Goal: Information Seeking & Learning: Learn about a topic

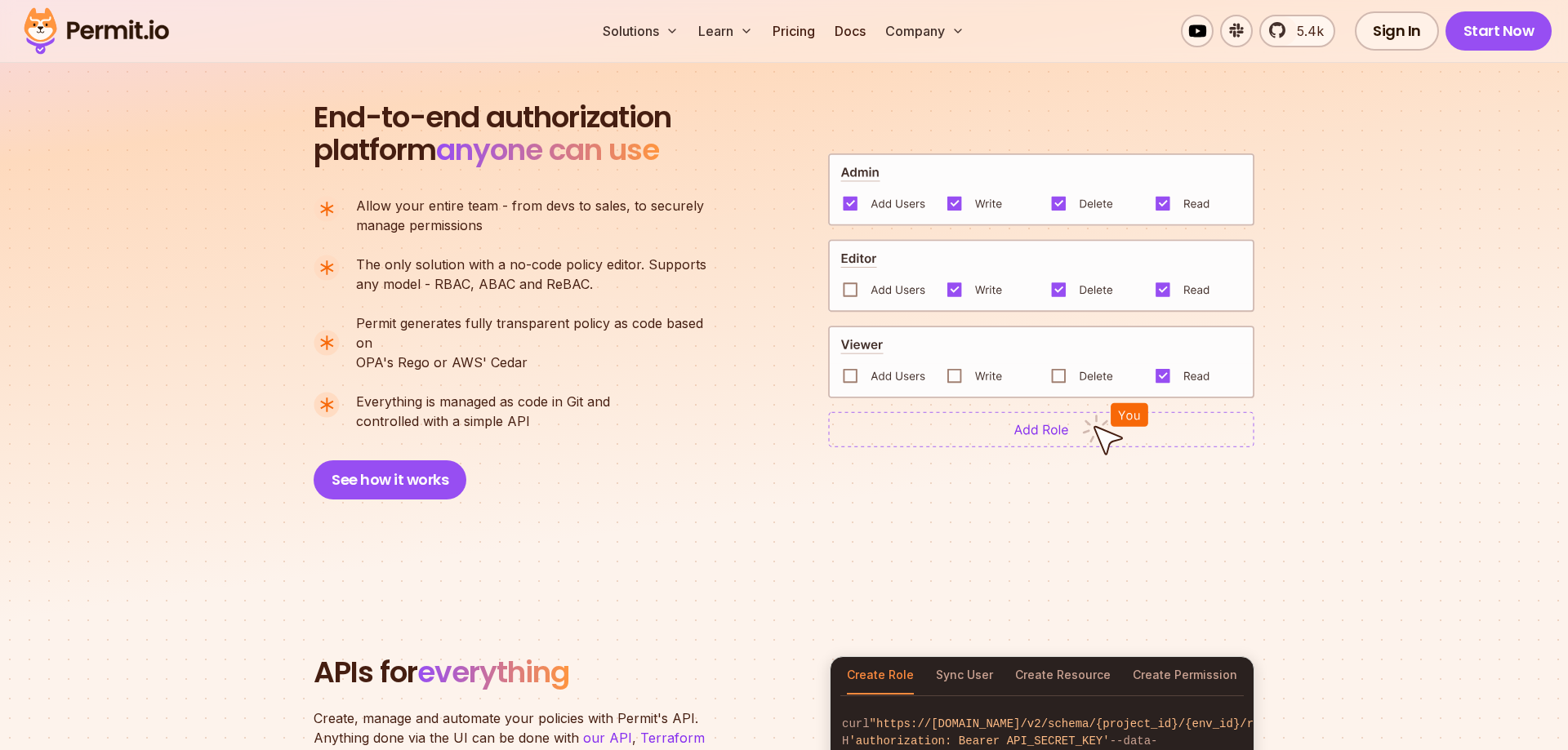
scroll to position [1249, 0]
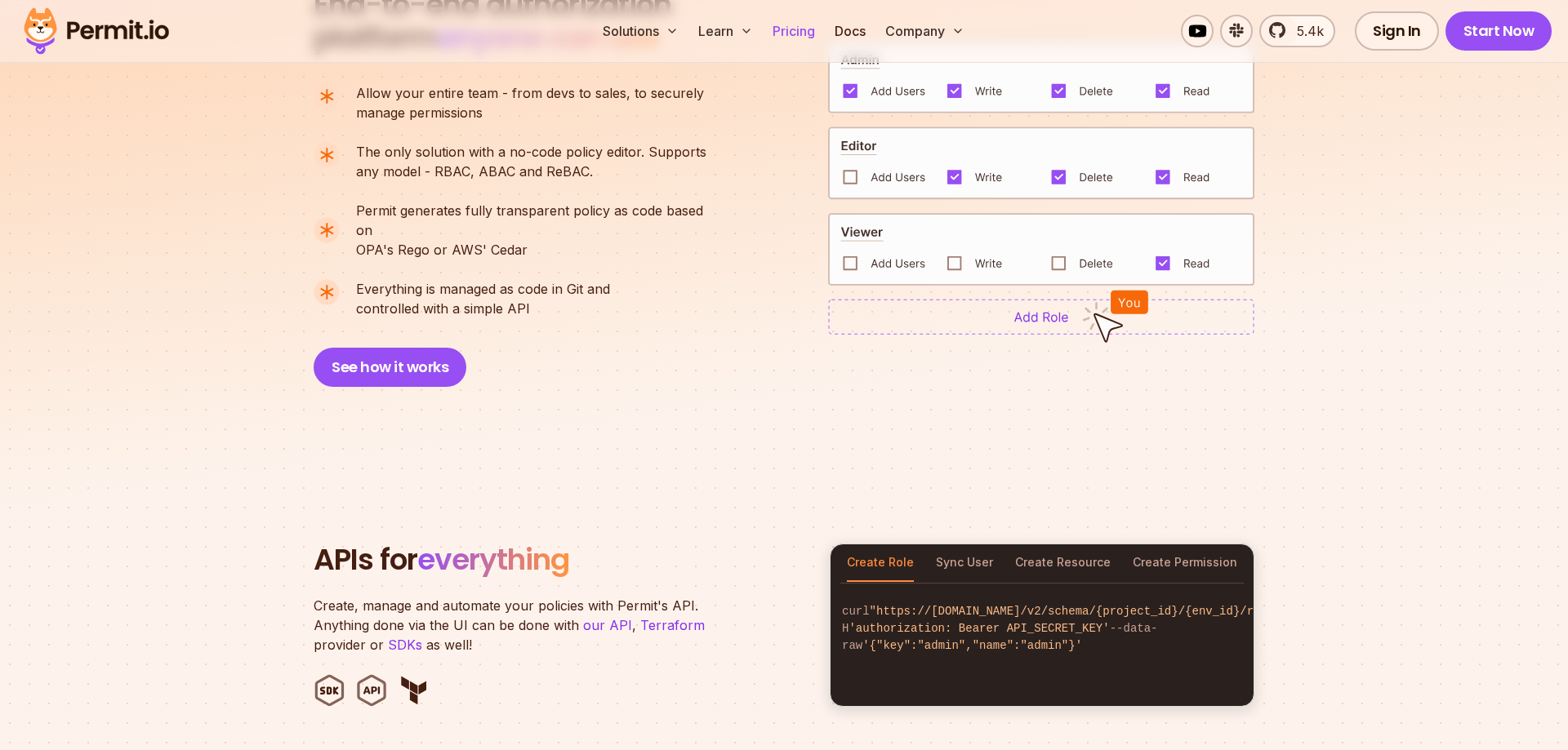
click at [803, 28] on link "Pricing" at bounding box center [793, 31] width 56 height 33
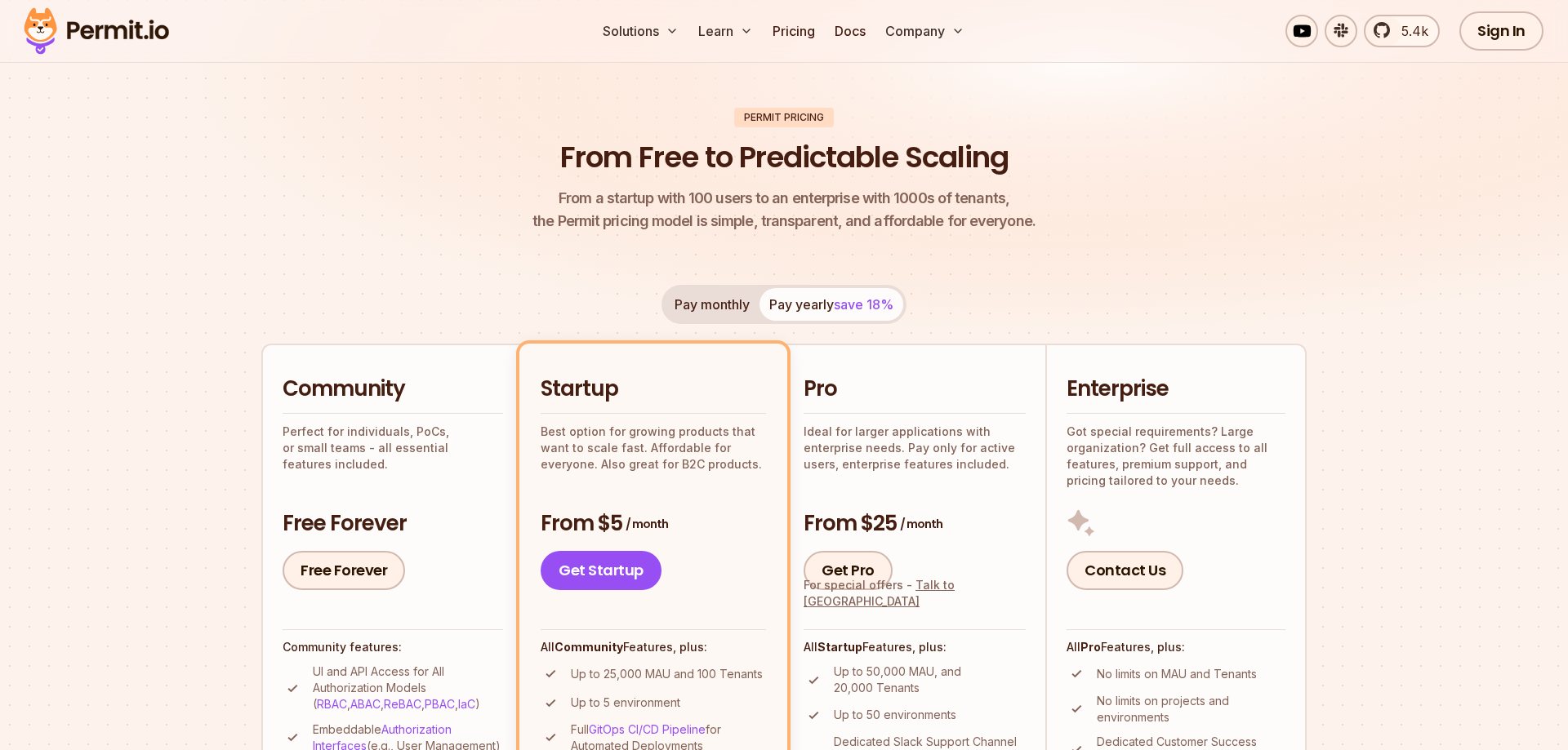
scroll to position [83, 0]
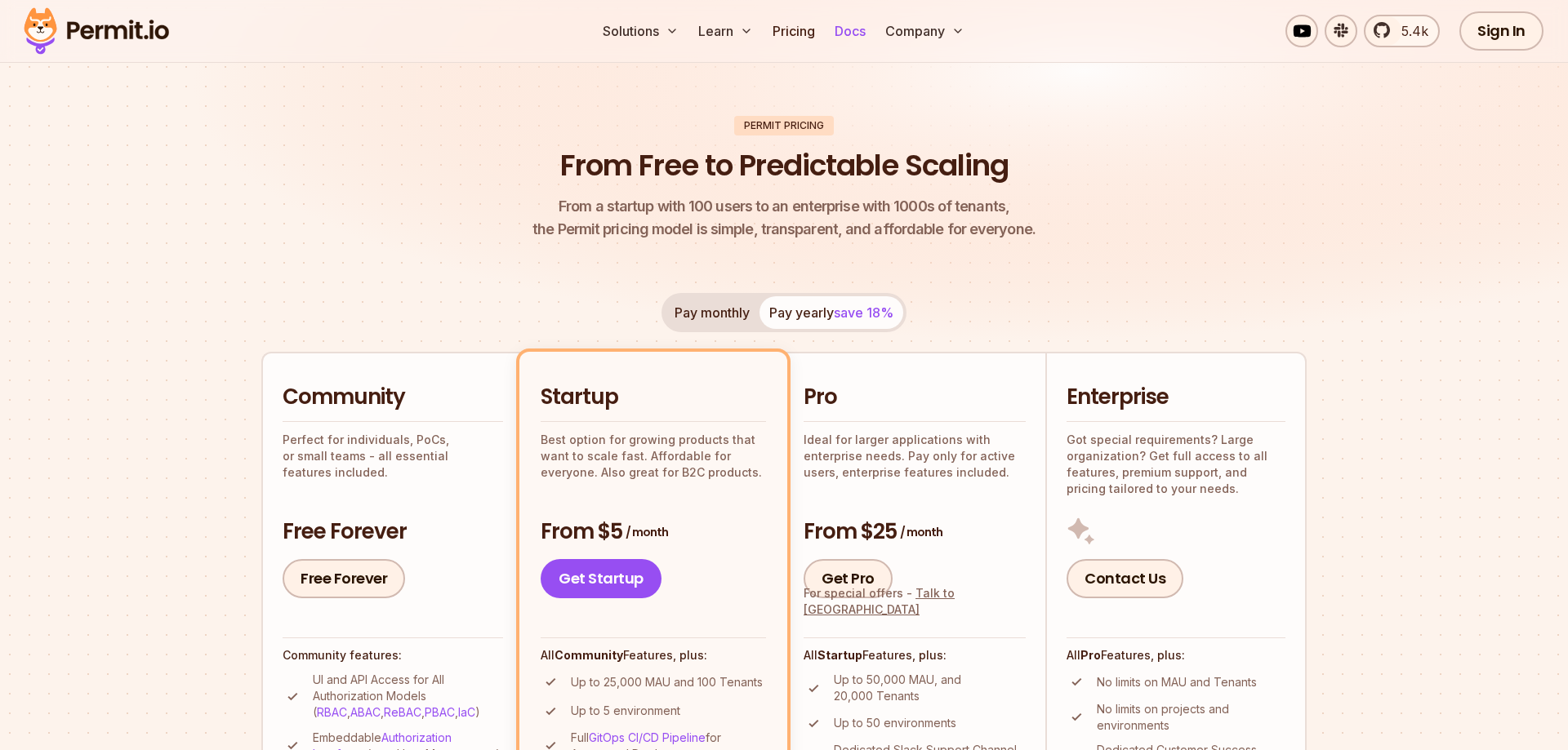
click at [845, 22] on link "Docs" at bounding box center [850, 31] width 44 height 33
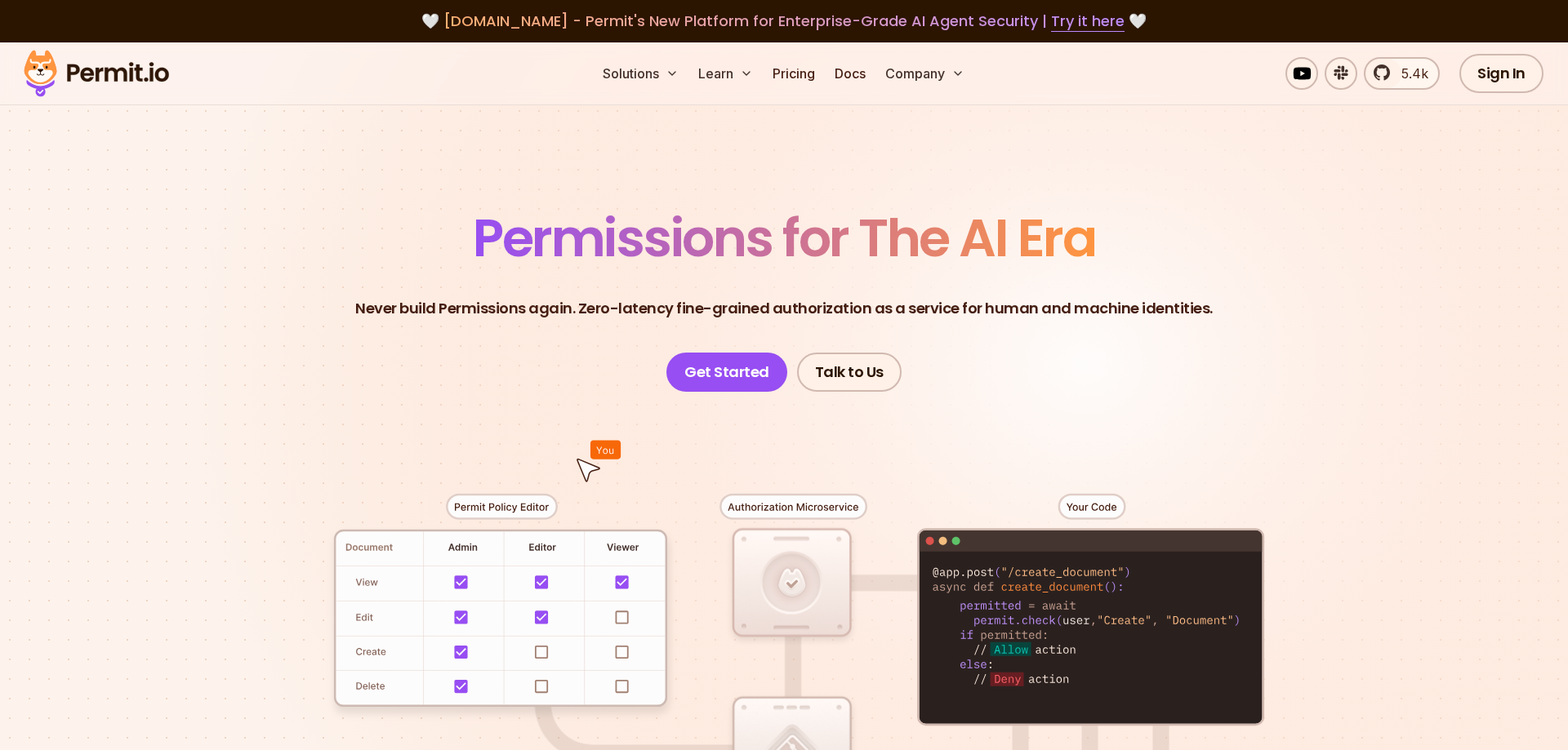
scroll to position [249, 0]
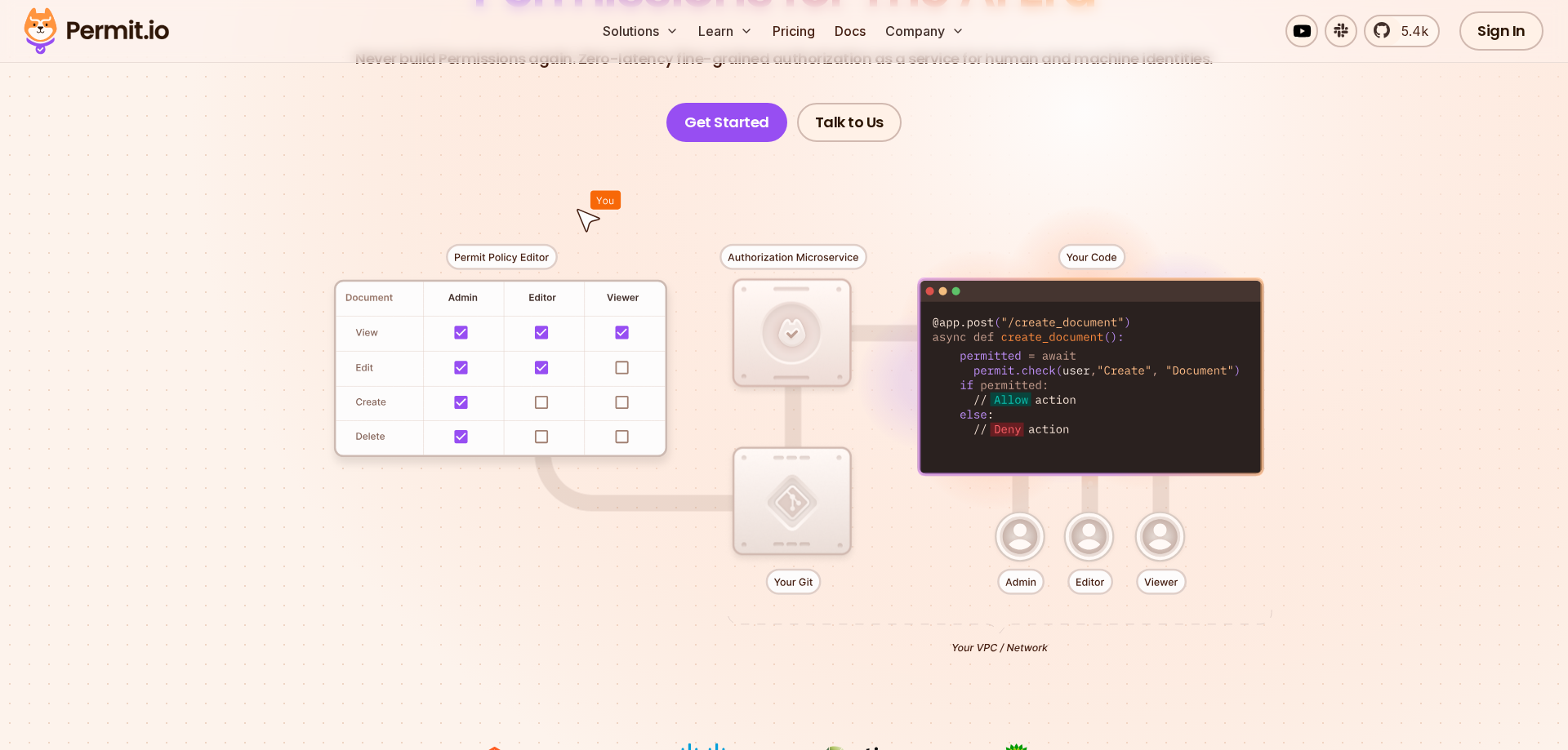
click at [550, 384] on div at bounding box center [784, 442] width 1143 height 601
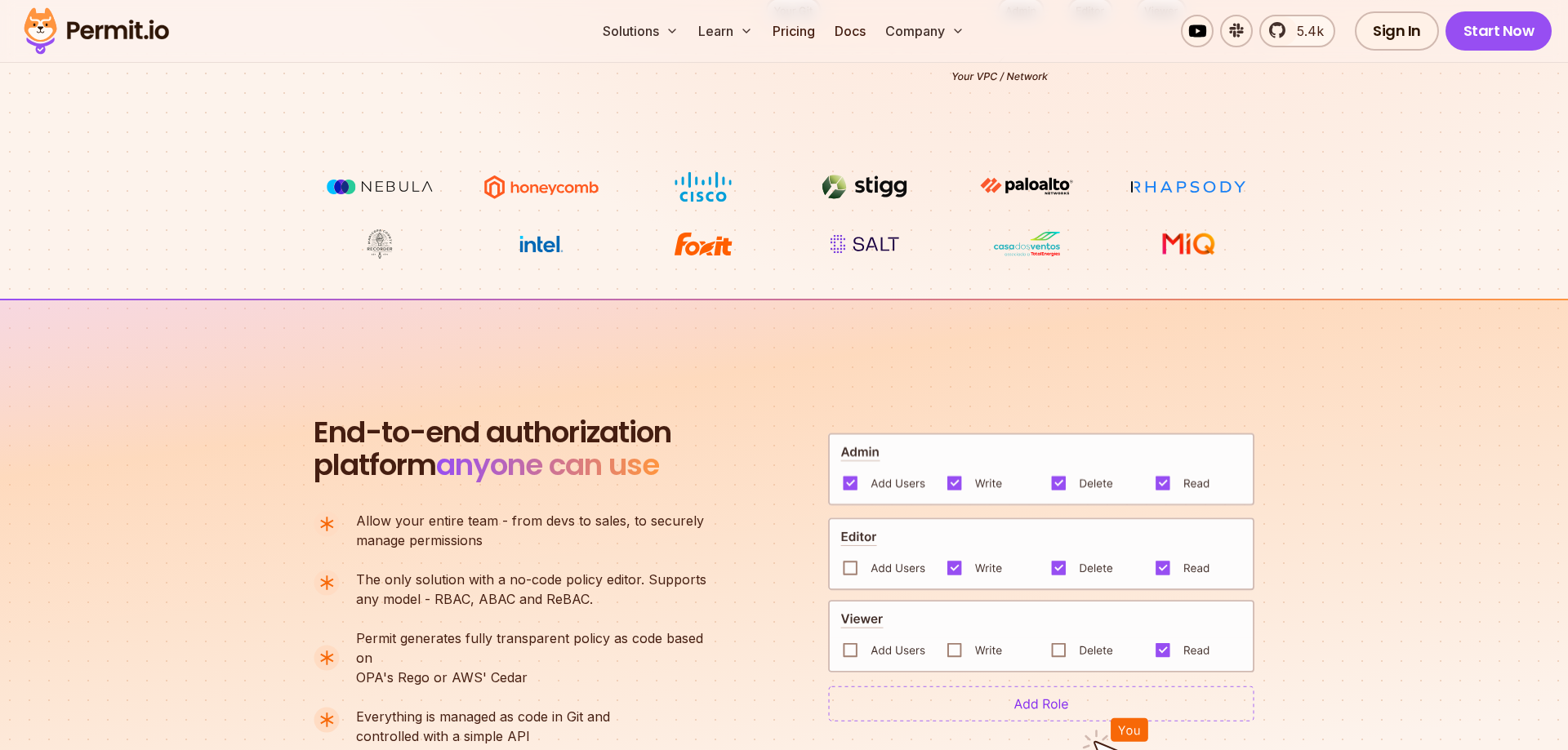
scroll to position [833, 0]
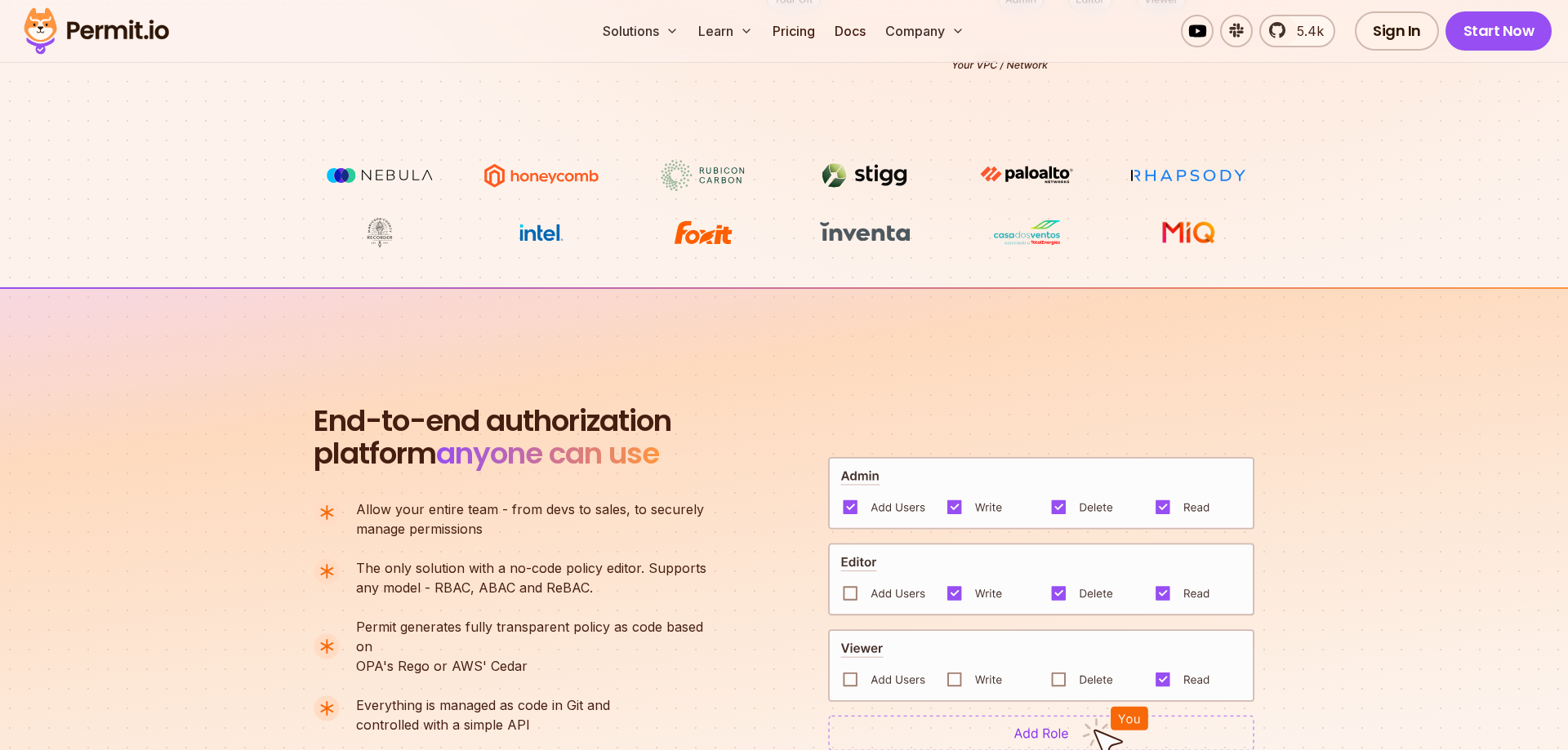
click at [390, 175] on img at bounding box center [379, 175] width 122 height 31
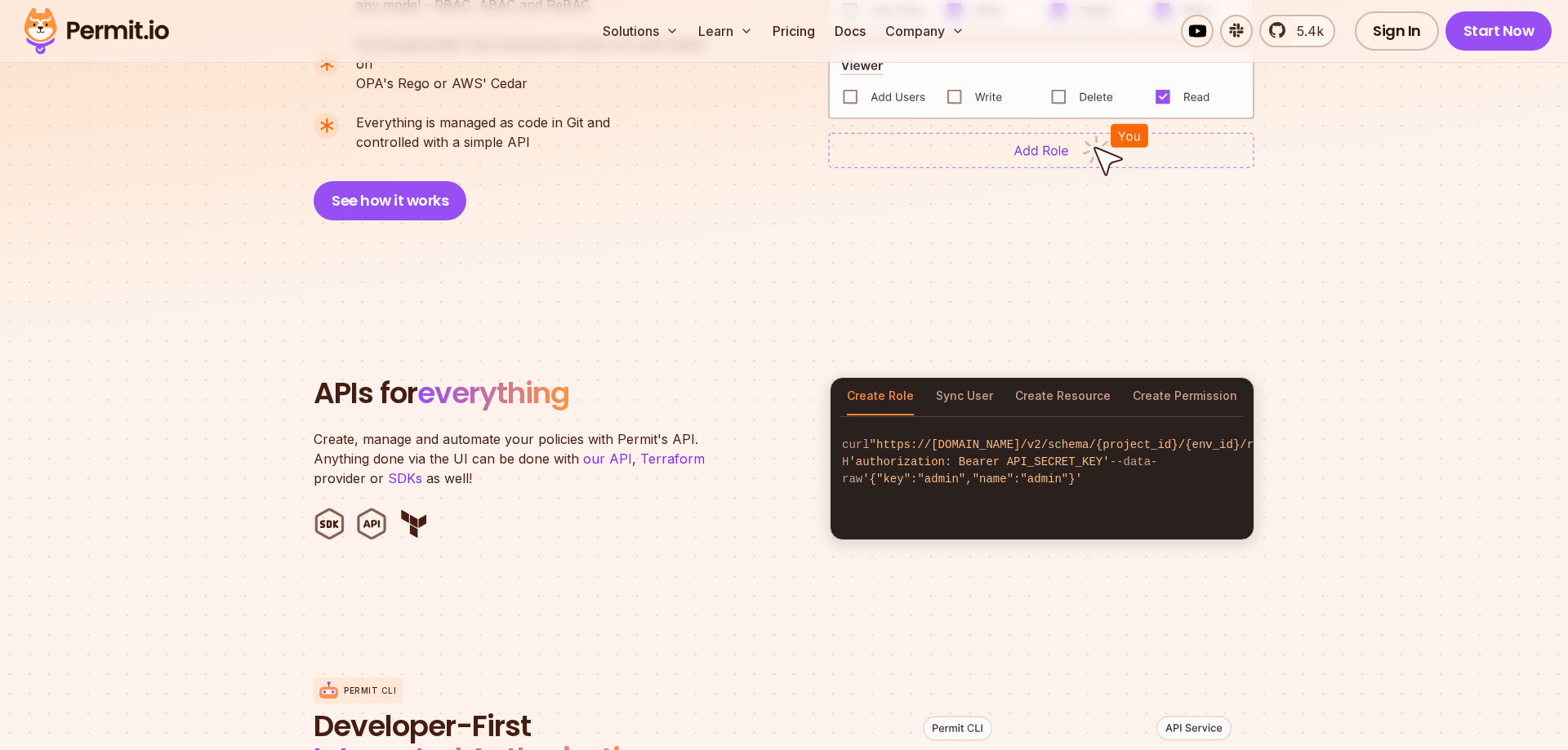
scroll to position [1332, 0]
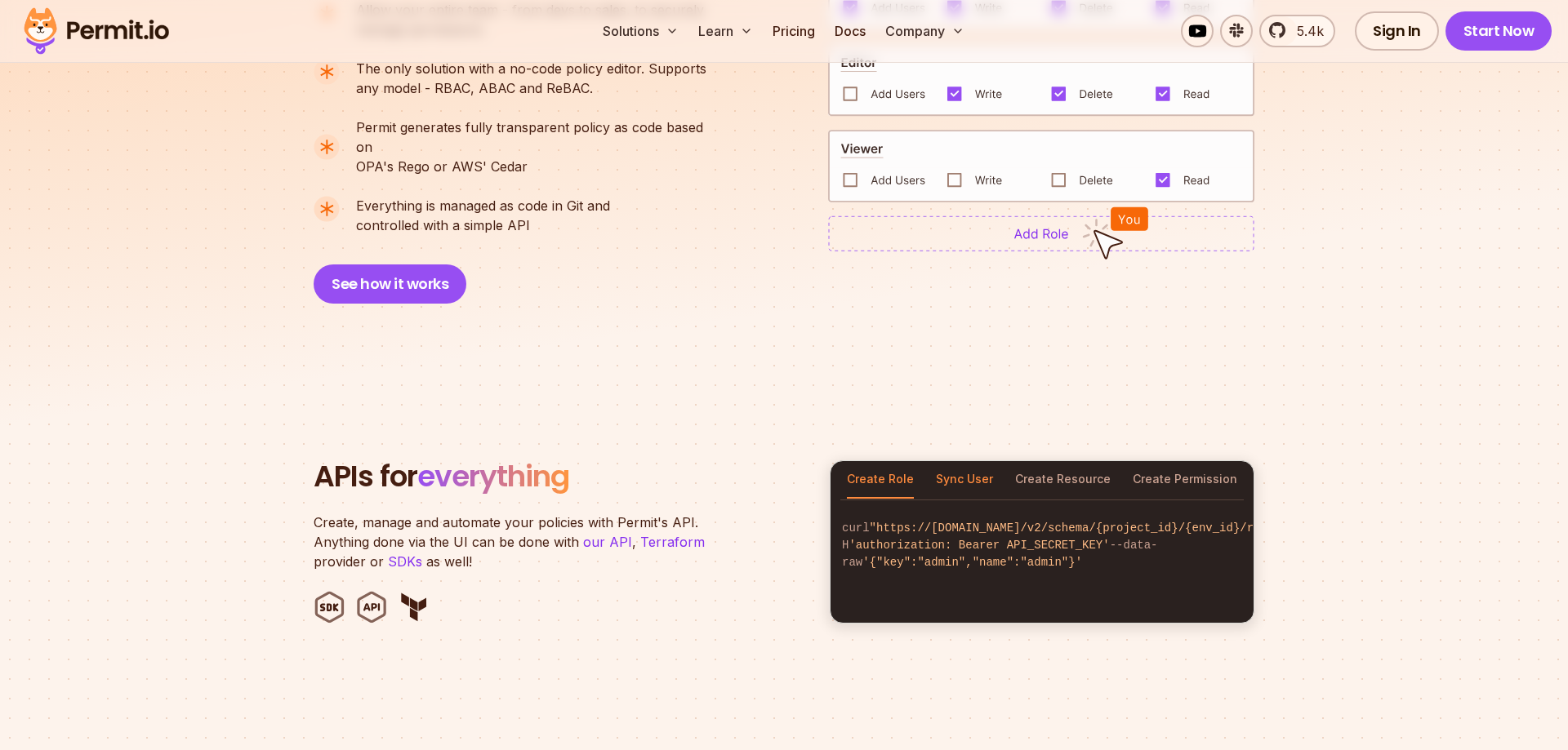
click at [958, 461] on button "Sync User" at bounding box center [964, 480] width 57 height 38
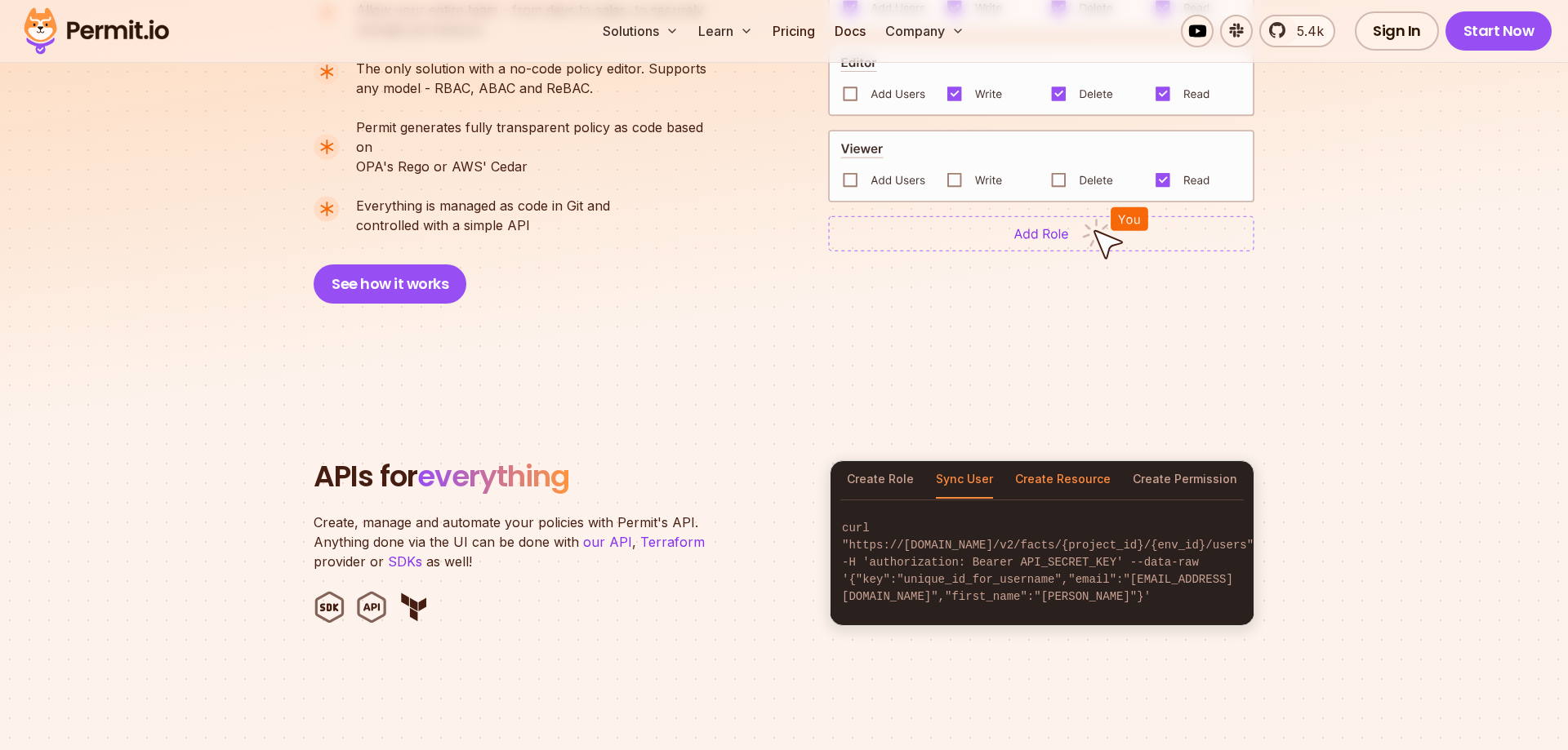
click at [1060, 461] on button "Create Resource" at bounding box center [1062, 480] width 95 height 38
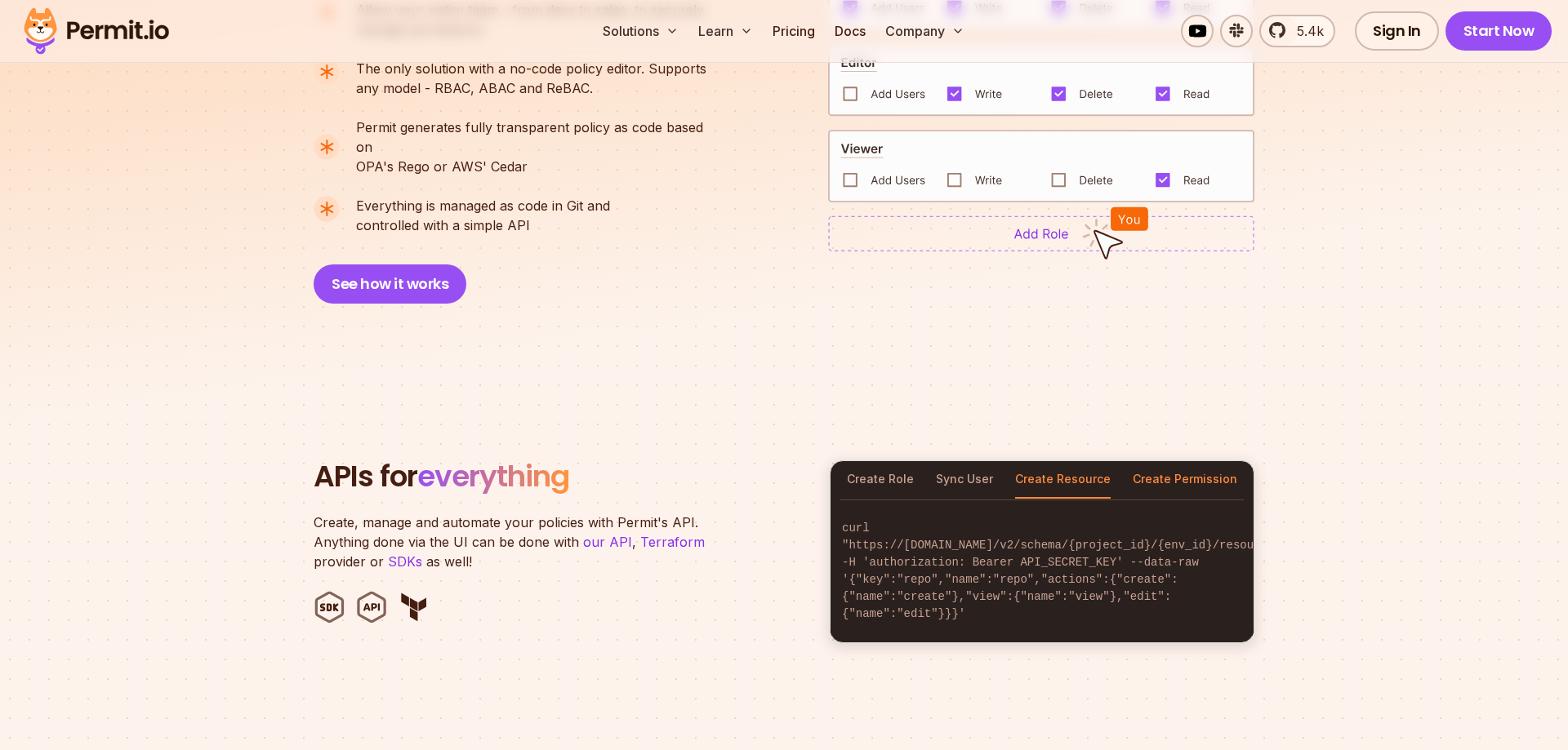
click at [1171, 461] on button "Create Permission" at bounding box center [1185, 480] width 105 height 38
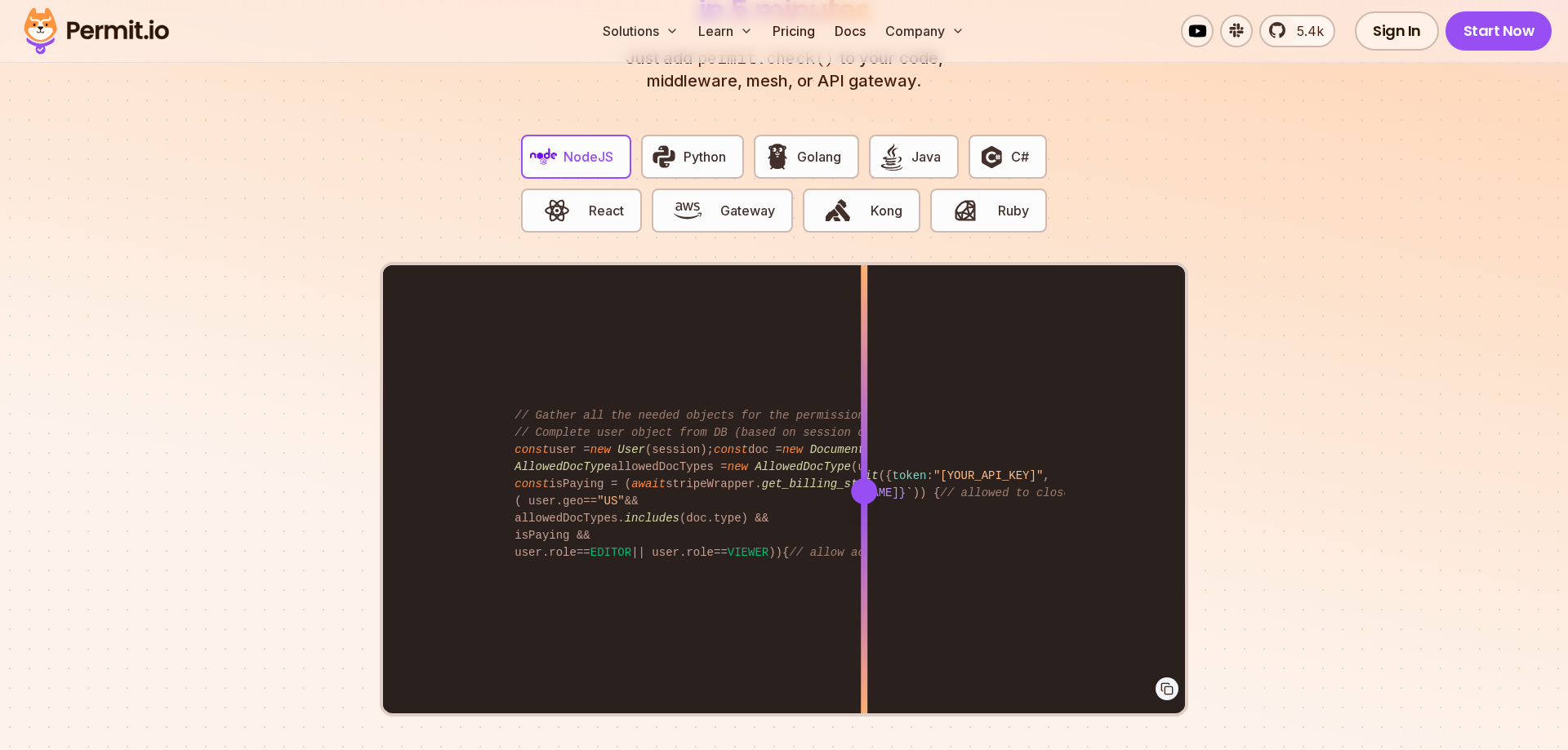
scroll to position [3248, 0]
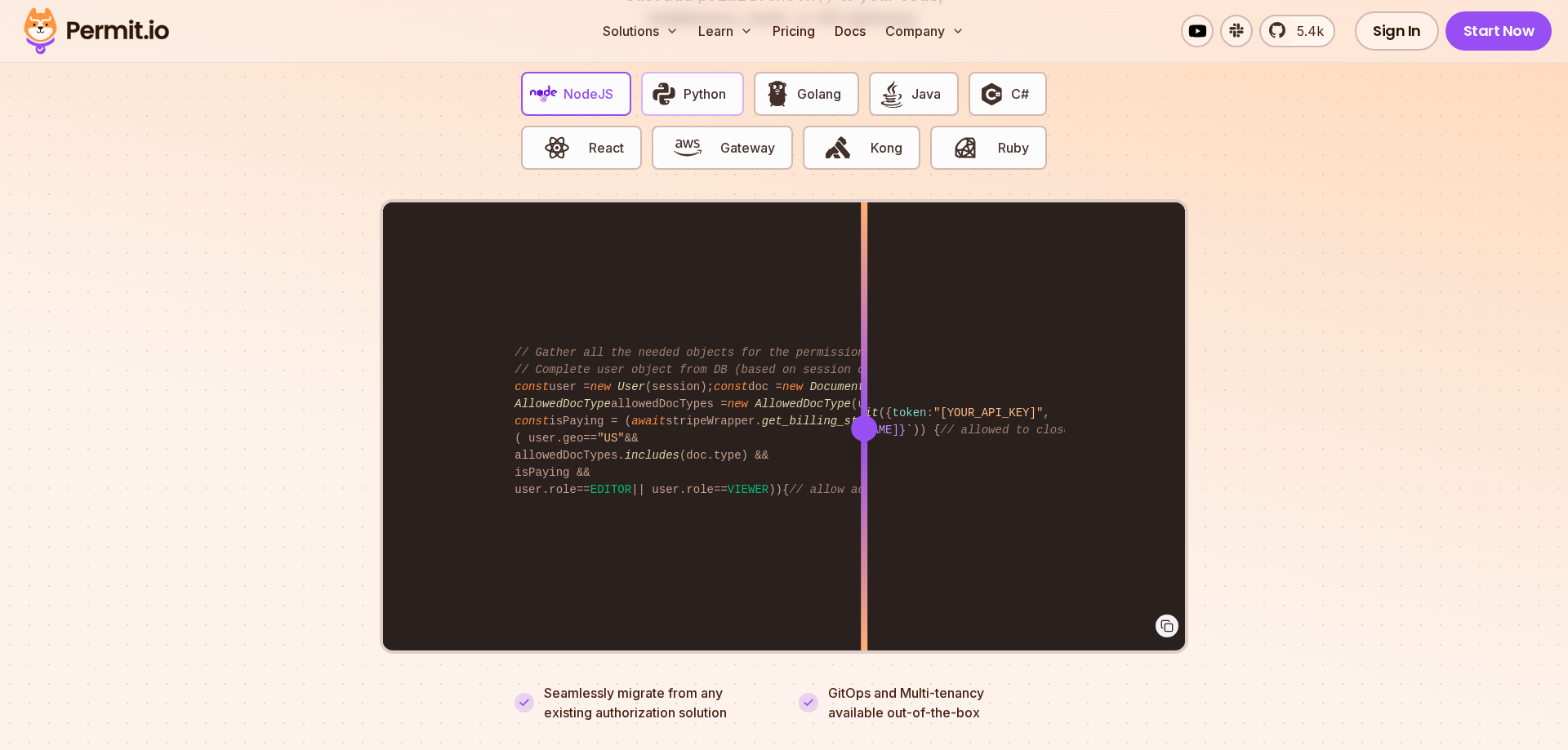
click at [676, 85] on img "button" at bounding box center [664, 94] width 28 height 28
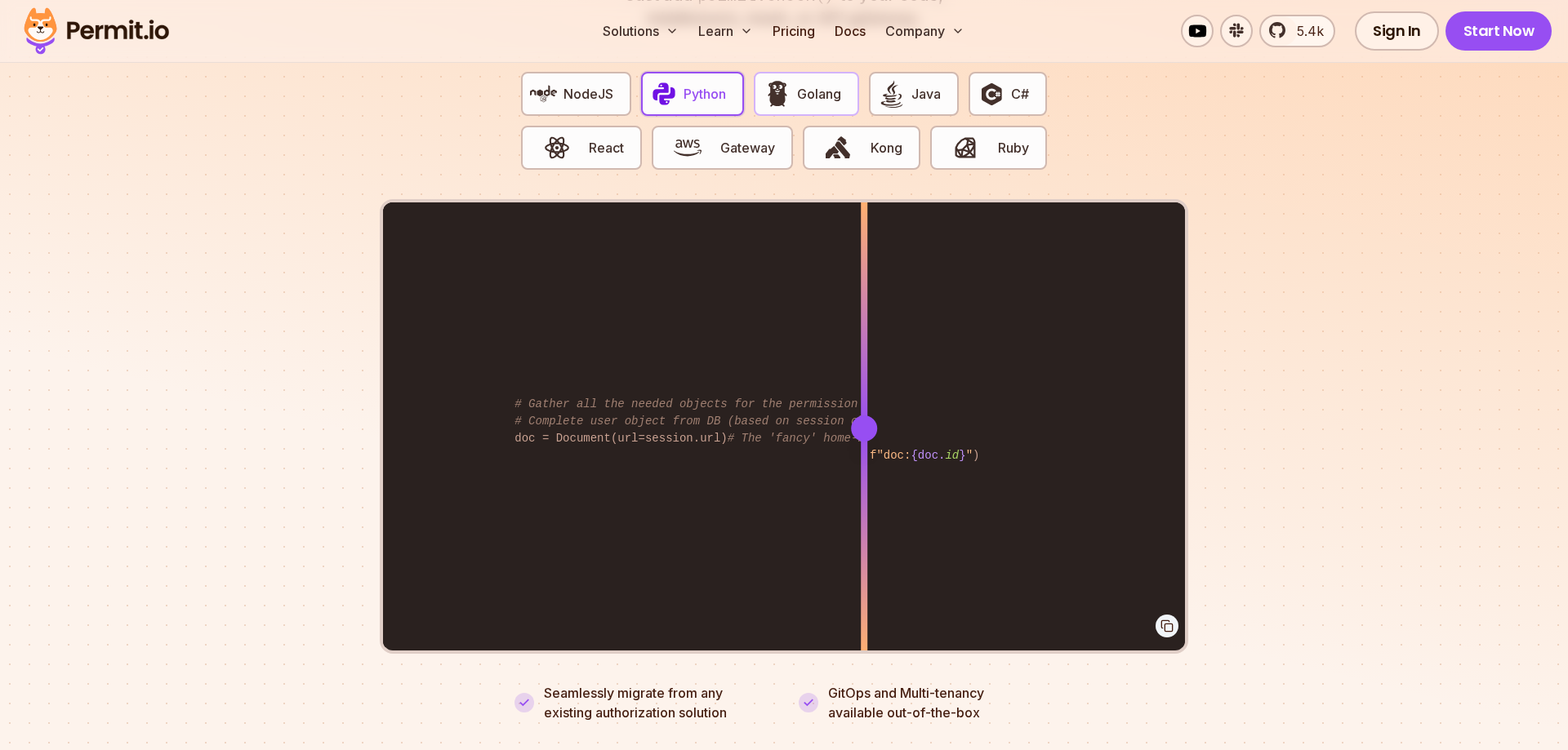
click at [802, 84] on span "Golang" at bounding box center [819, 94] width 44 height 20
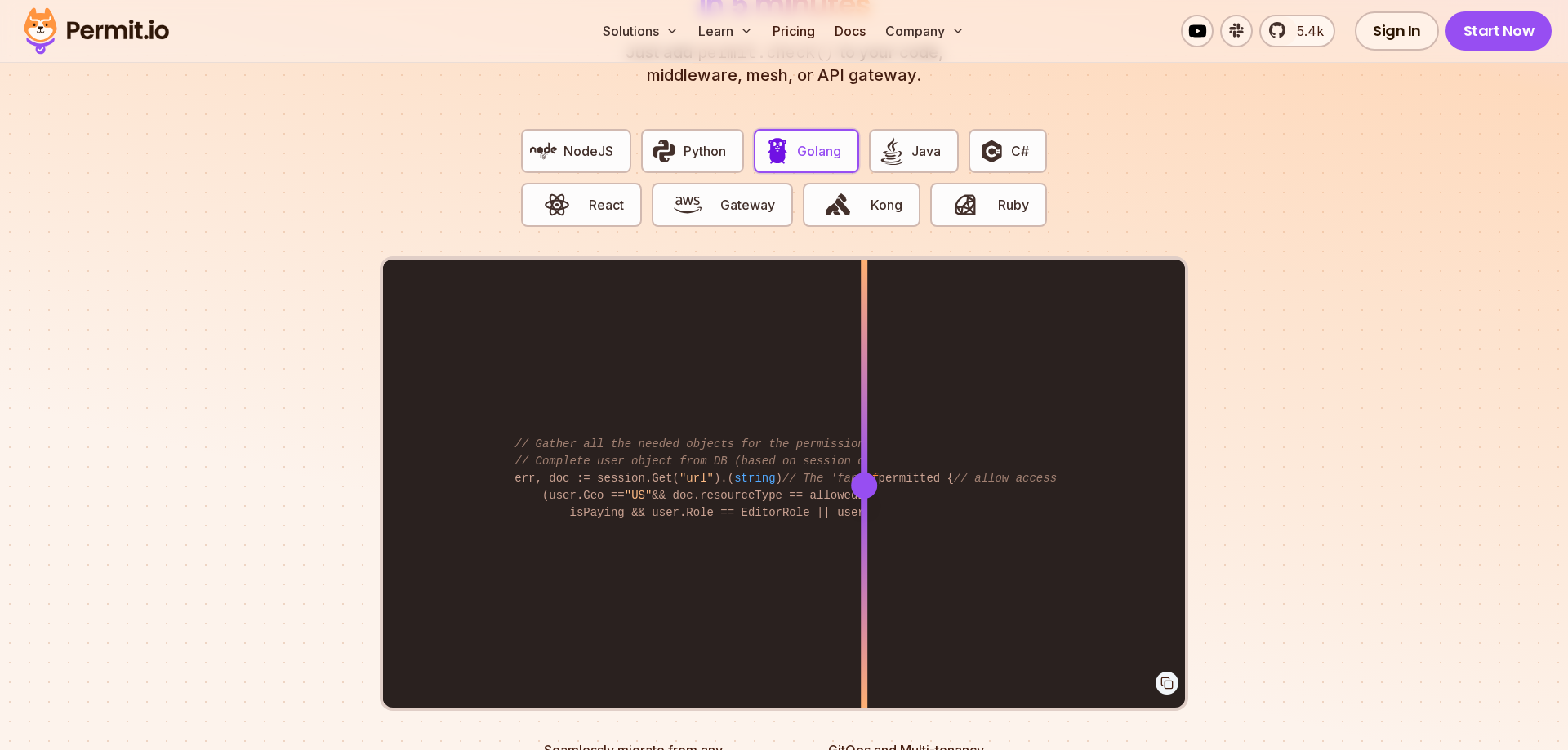
scroll to position [3164, 0]
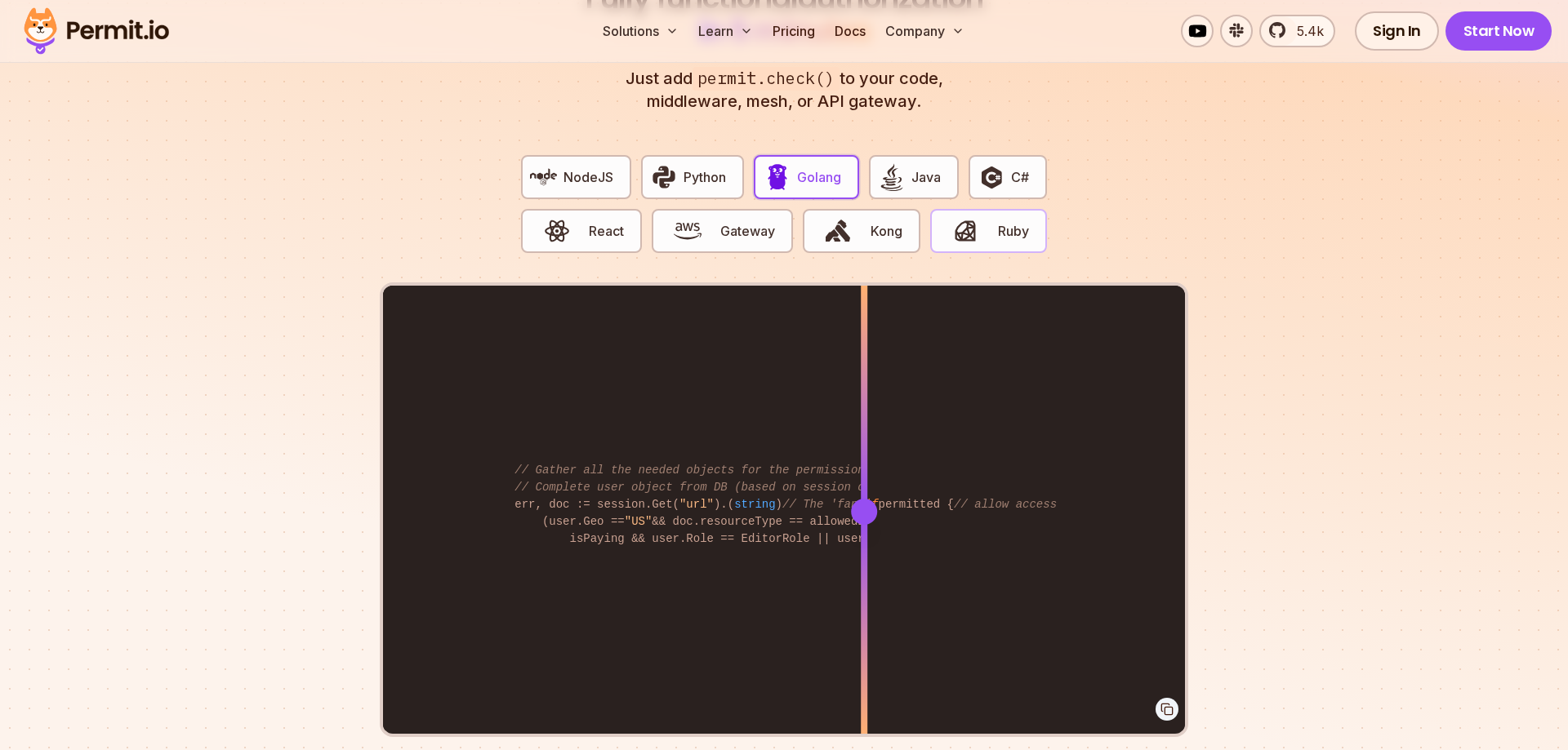
click at [975, 218] on img "button" at bounding box center [965, 231] width 28 height 28
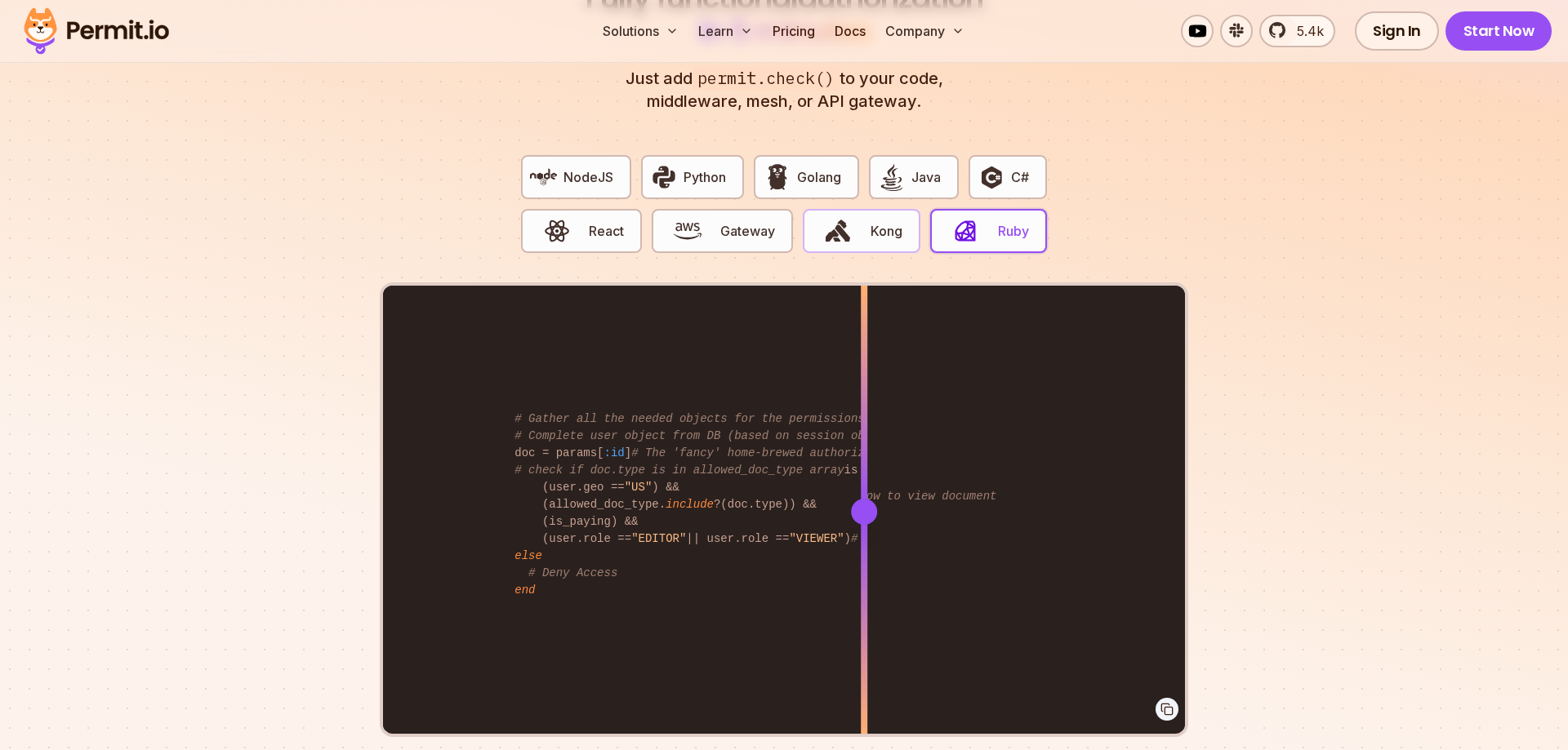
click at [861, 218] on span "button" at bounding box center [839, 231] width 55 height 28
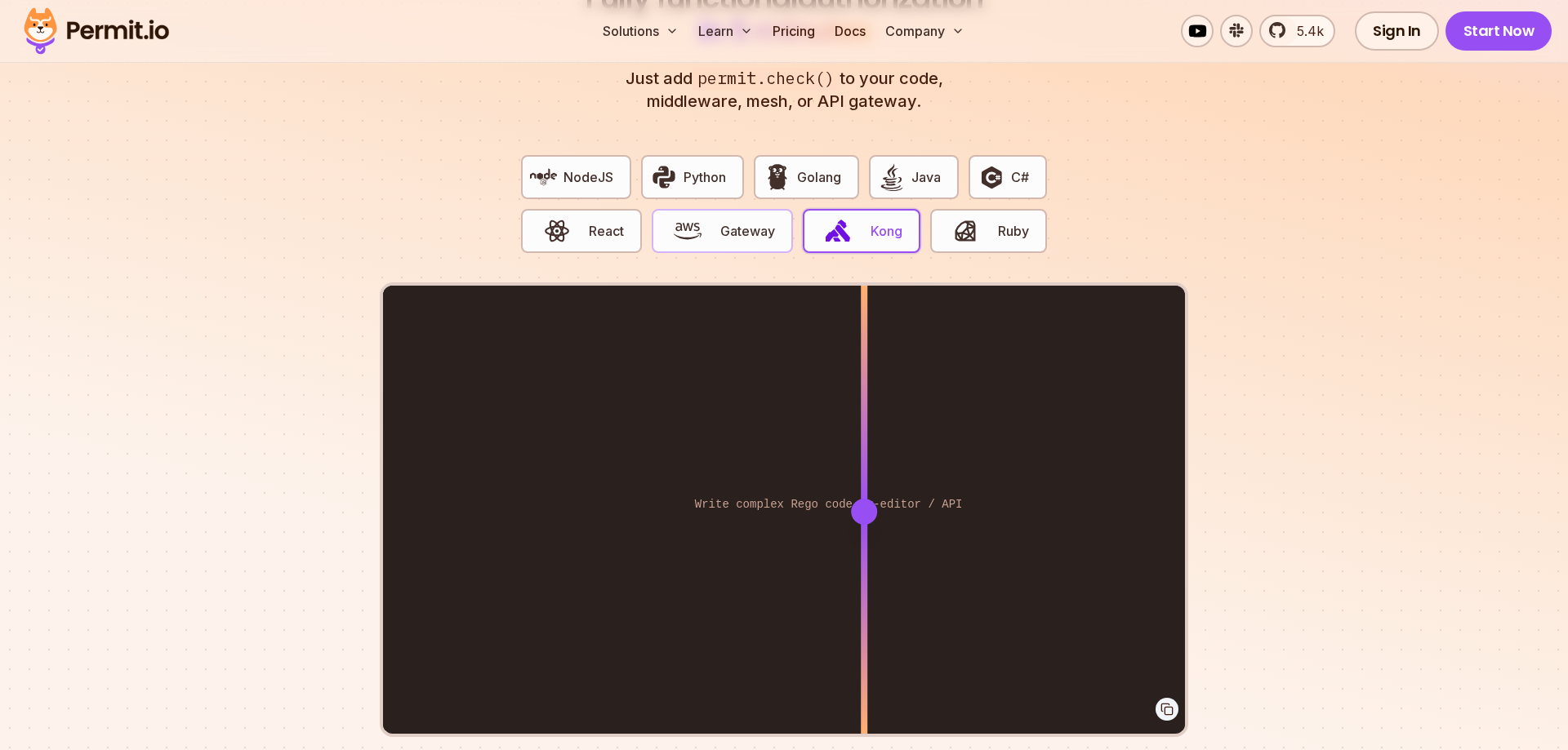
click at [745, 222] on button "Gateway" at bounding box center [722, 231] width 140 height 44
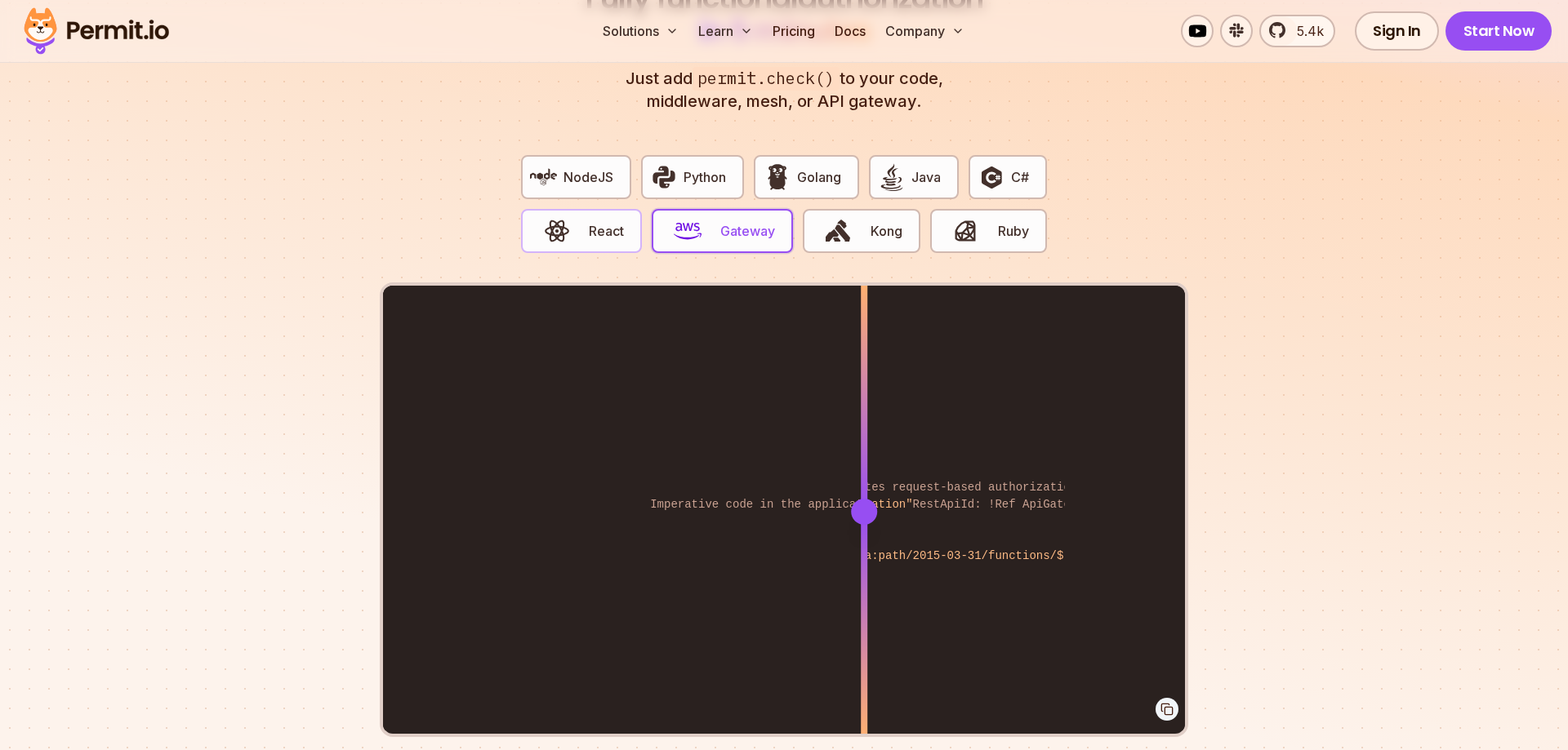
click at [630, 213] on button "React" at bounding box center [581, 231] width 120 height 44
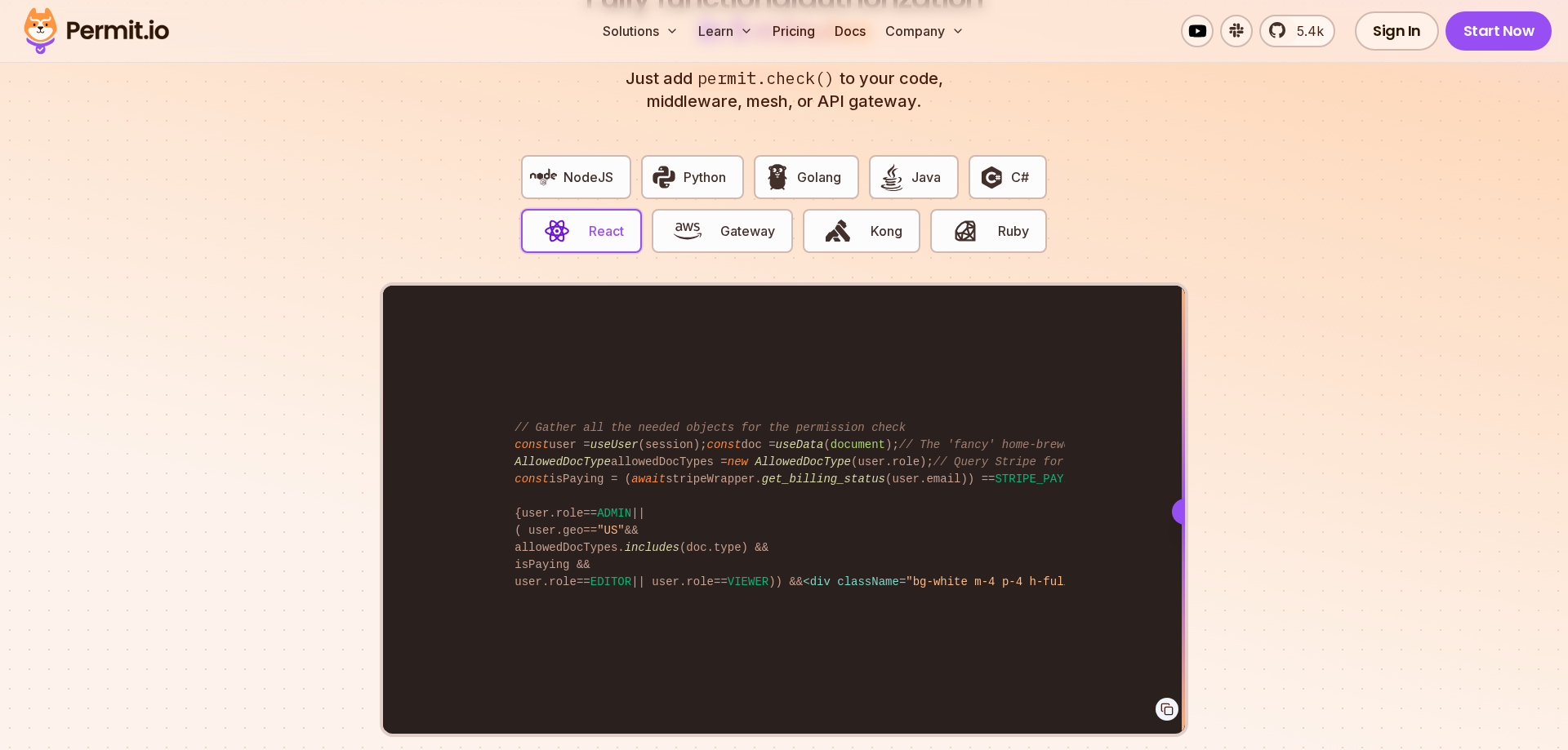
drag, startPoint x: 872, startPoint y: 497, endPoint x: 1454, endPoint y: 476, distance: 582.4
click at [1454, 476] on section "Fully functional authorization in 5 minutes Just add permit.check() to your cod…" at bounding box center [784, 374] width 1568 height 1020
click at [587, 168] on span "NodeJS" at bounding box center [588, 177] width 50 height 20
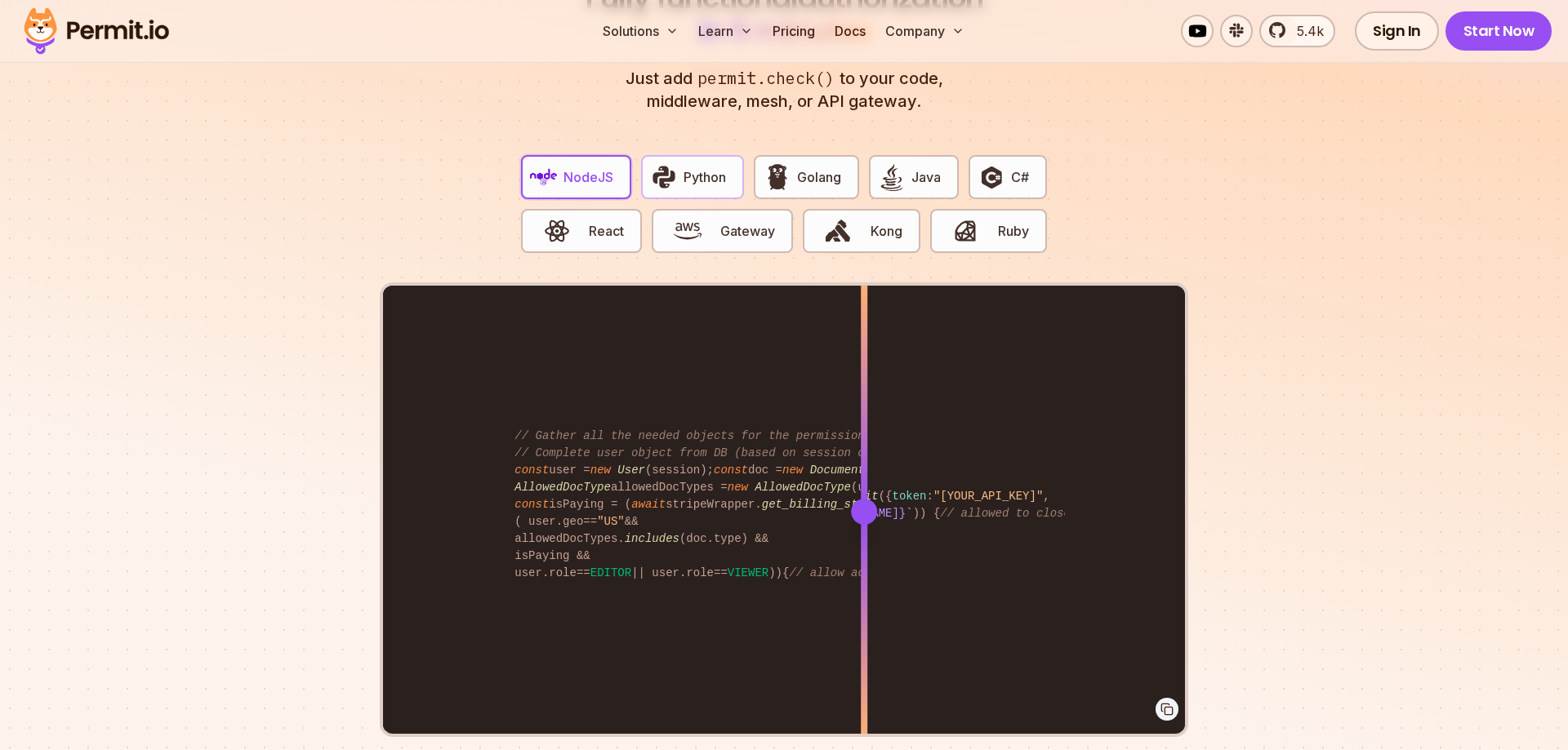
click at [711, 168] on span "Python" at bounding box center [704, 177] width 42 height 20
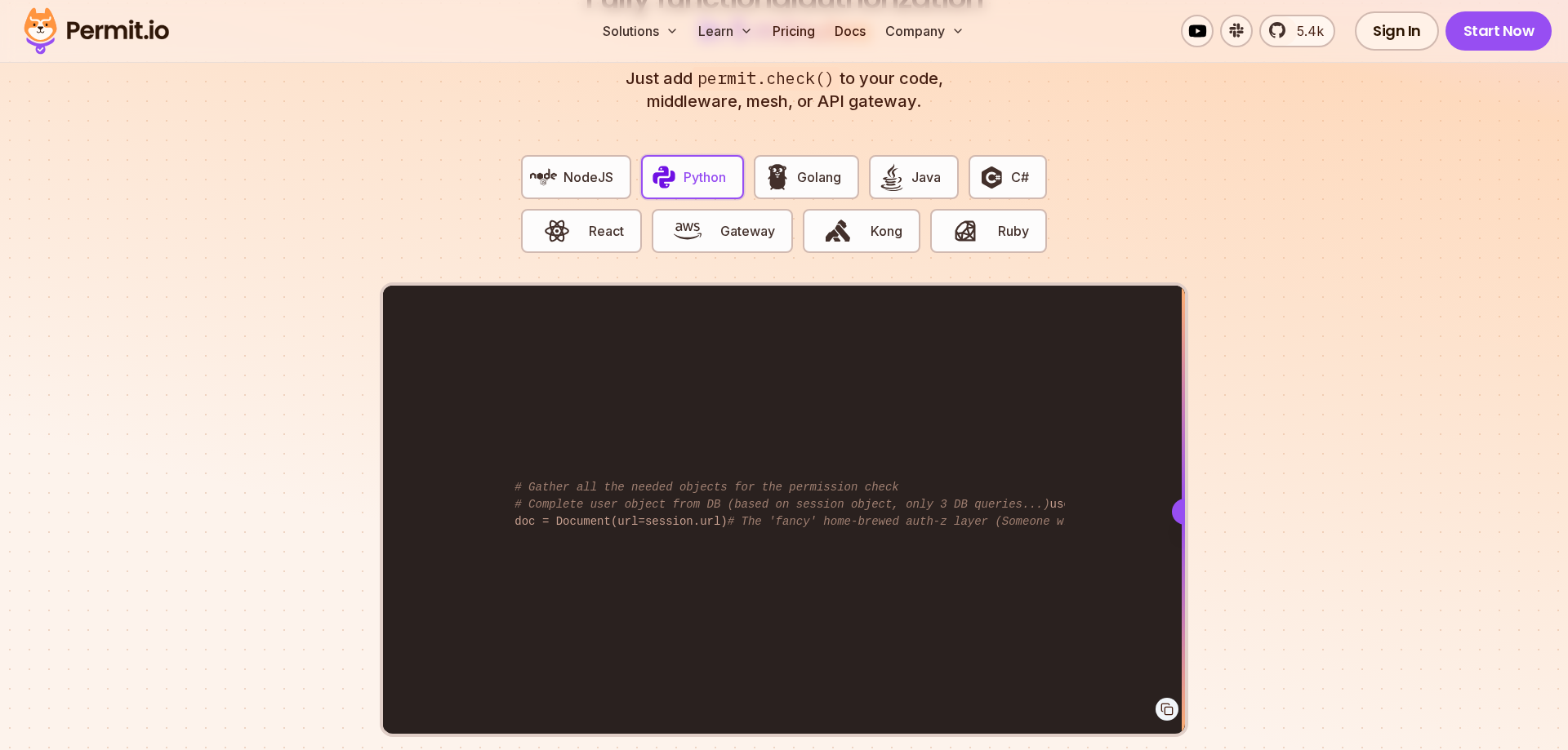
drag, startPoint x: 864, startPoint y: 463, endPoint x: 1427, endPoint y: 508, distance: 564.8
click at [1427, 508] on section "Fully functional authorization in 5 minutes Just add permit.check() to your cod…" at bounding box center [784, 374] width 1568 height 1020
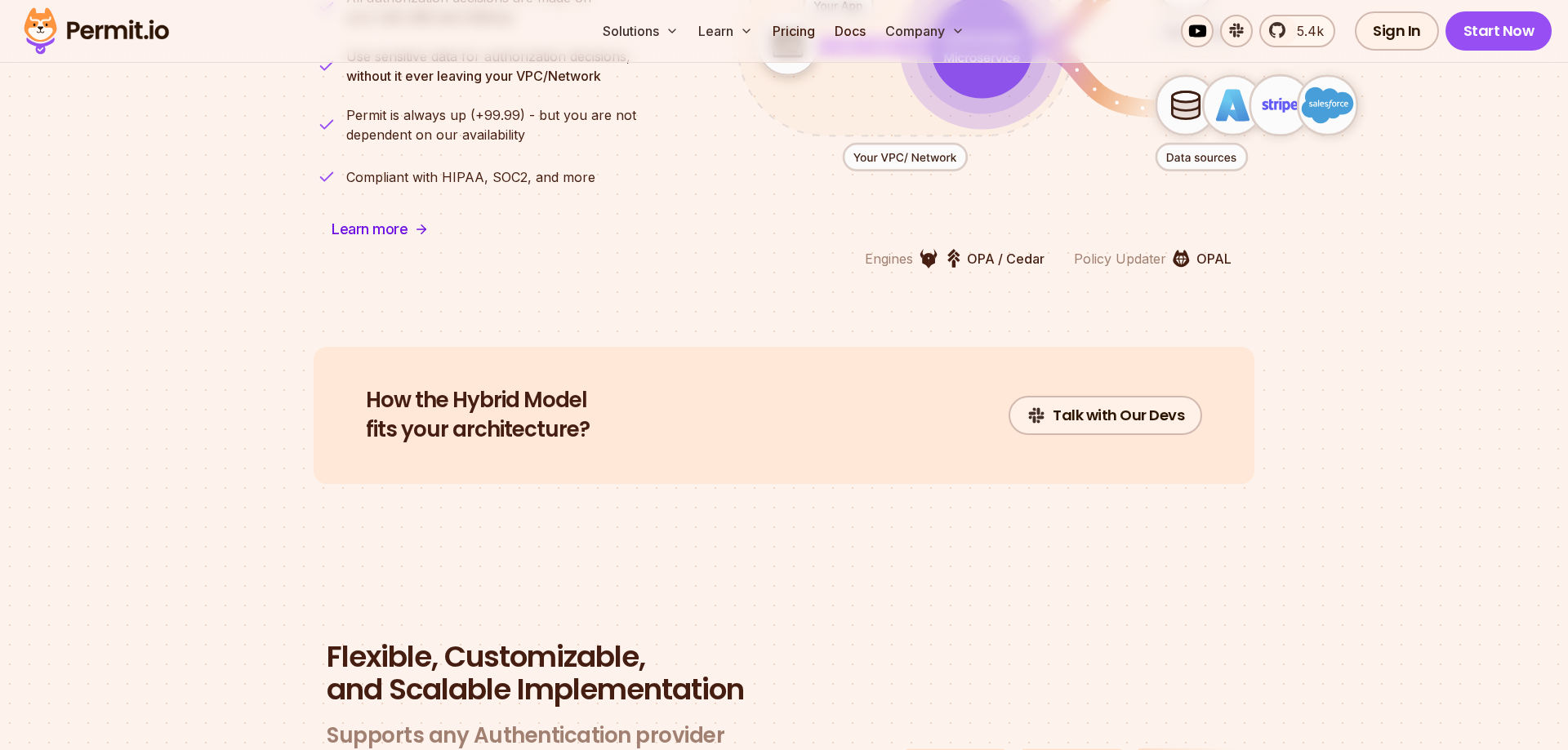
scroll to position [3914, 0]
